Goal: Navigation & Orientation: Find specific page/section

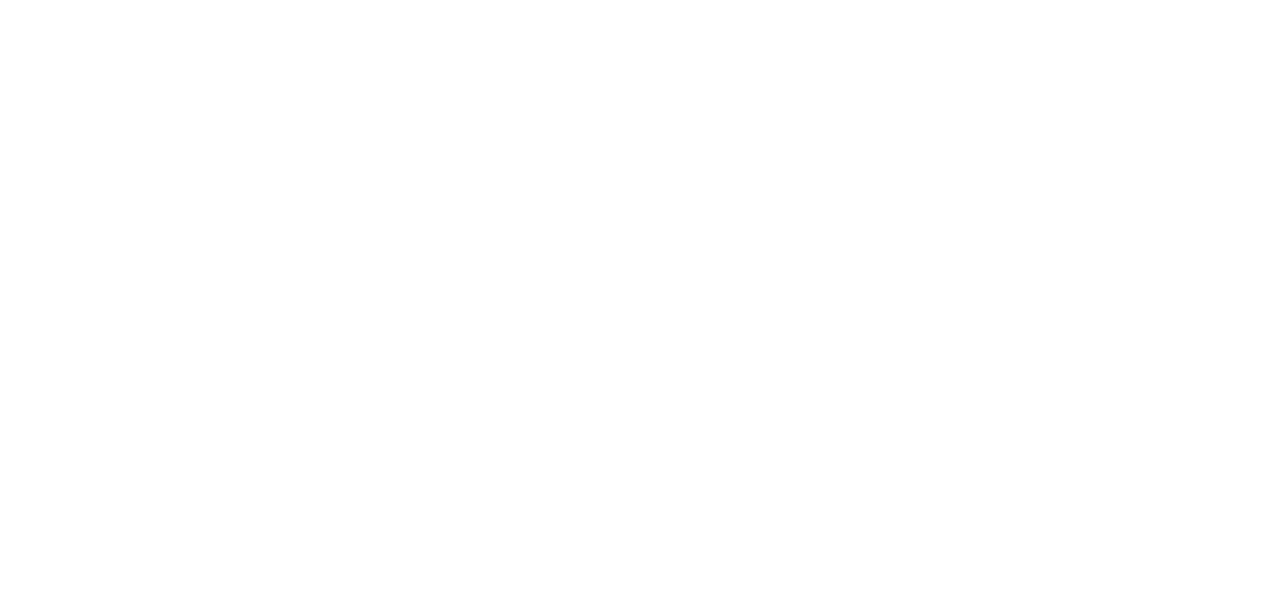
scroll to position [4054, 0]
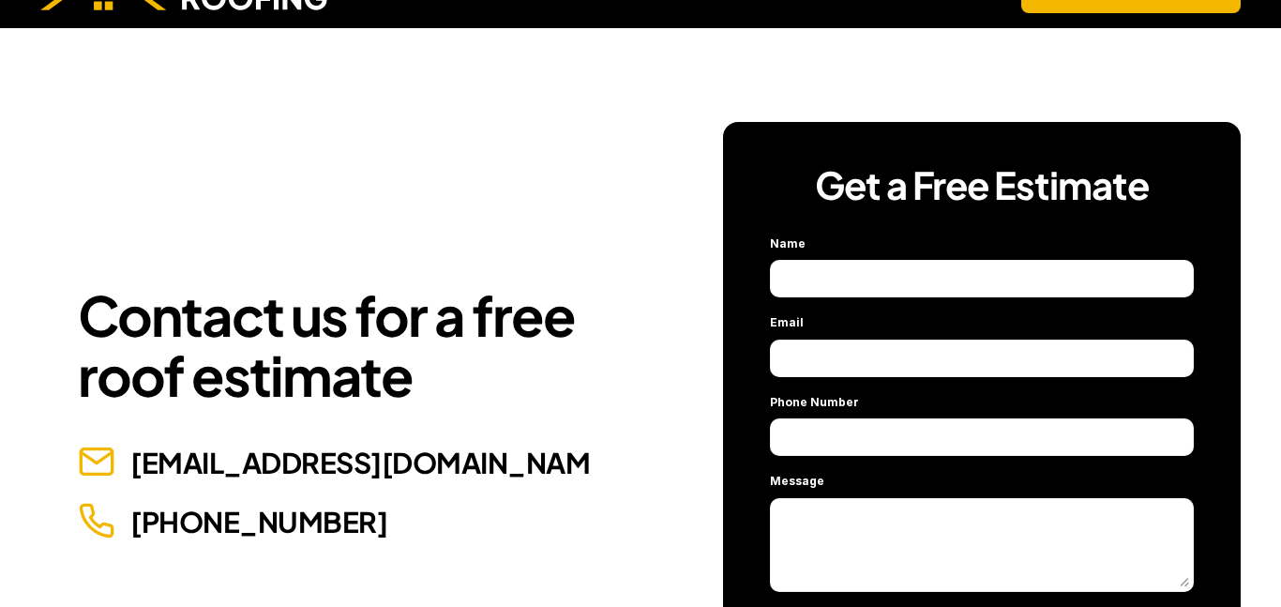
scroll to position [60, 0]
